Goal: Information Seeking & Learning: Learn about a topic

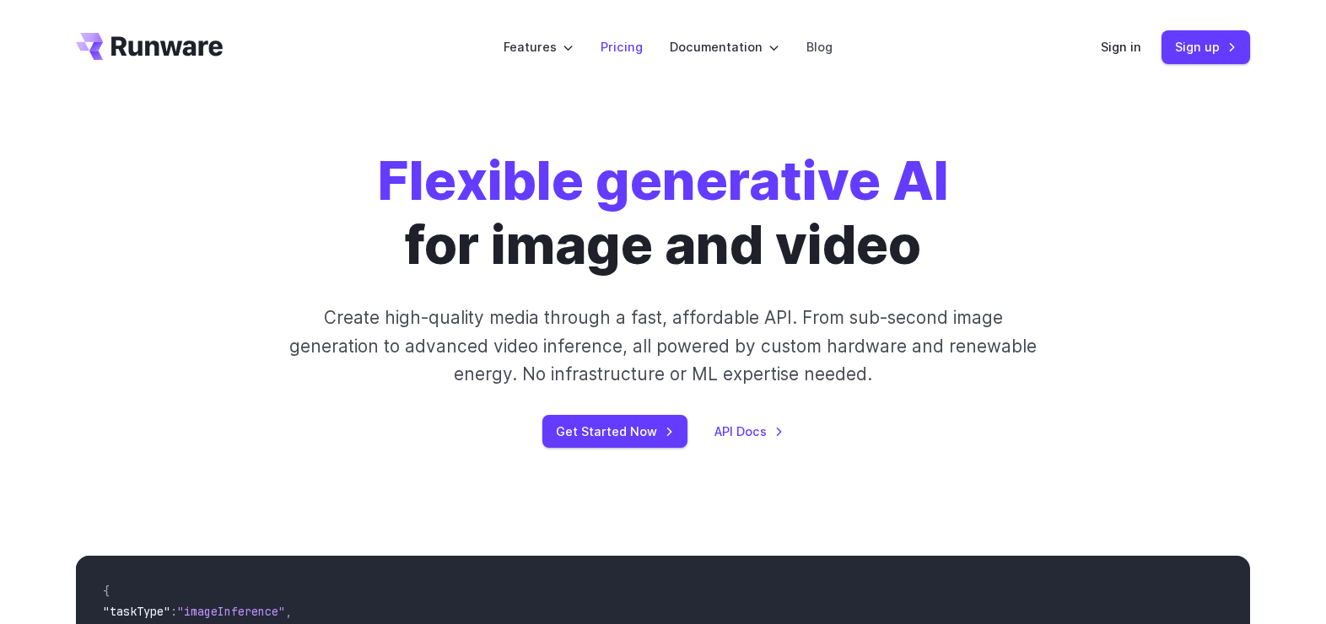
click at [629, 47] on link "Pricing" at bounding box center [622, 46] width 42 height 19
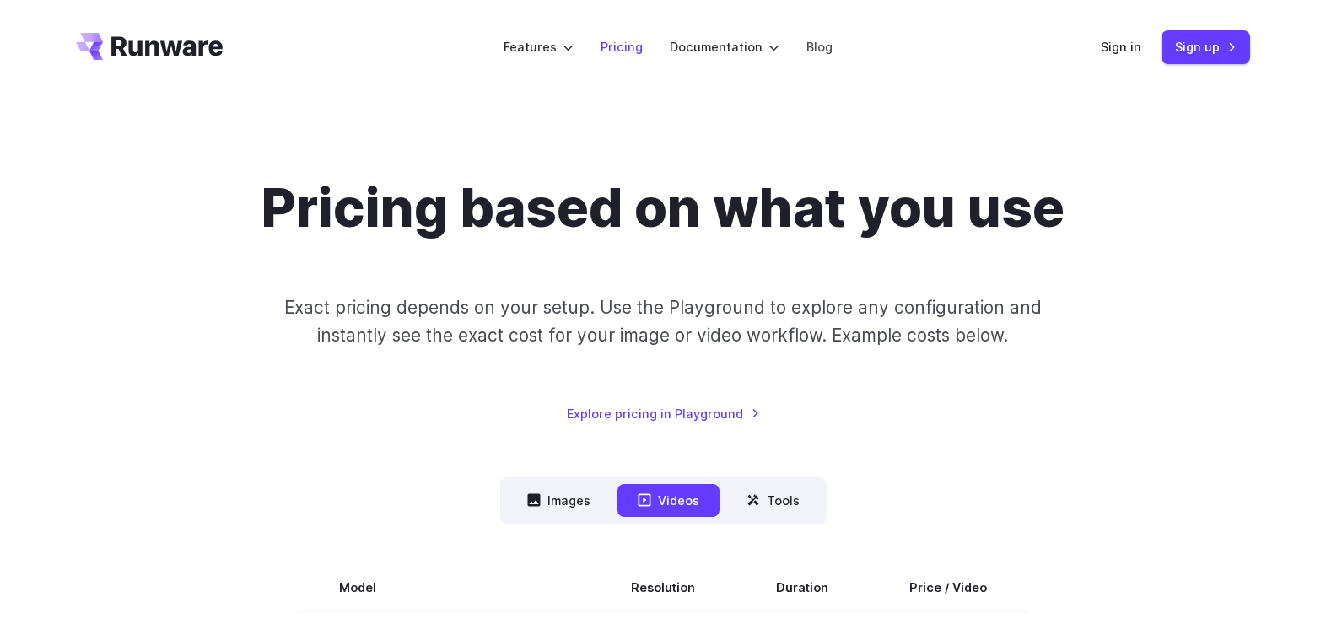
click at [627, 47] on link "Pricing" at bounding box center [622, 46] width 42 height 19
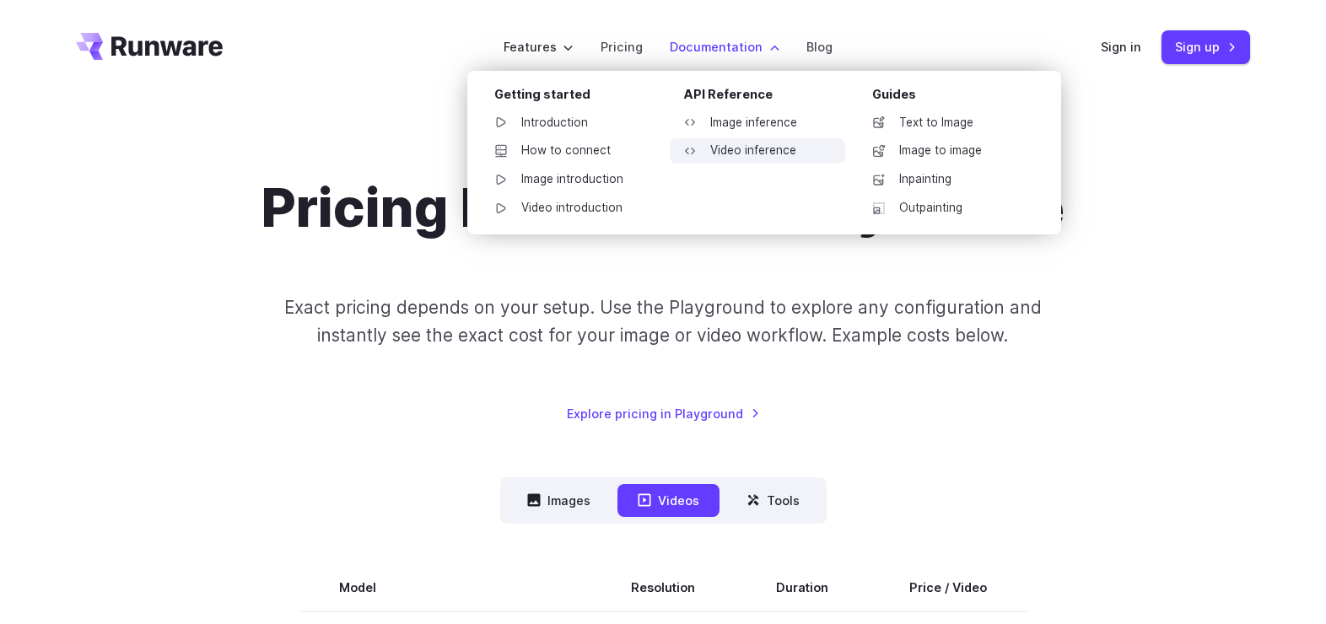
click at [747, 152] on link "Video inference" at bounding box center [757, 150] width 175 height 25
